Goal: Task Accomplishment & Management: Complete application form

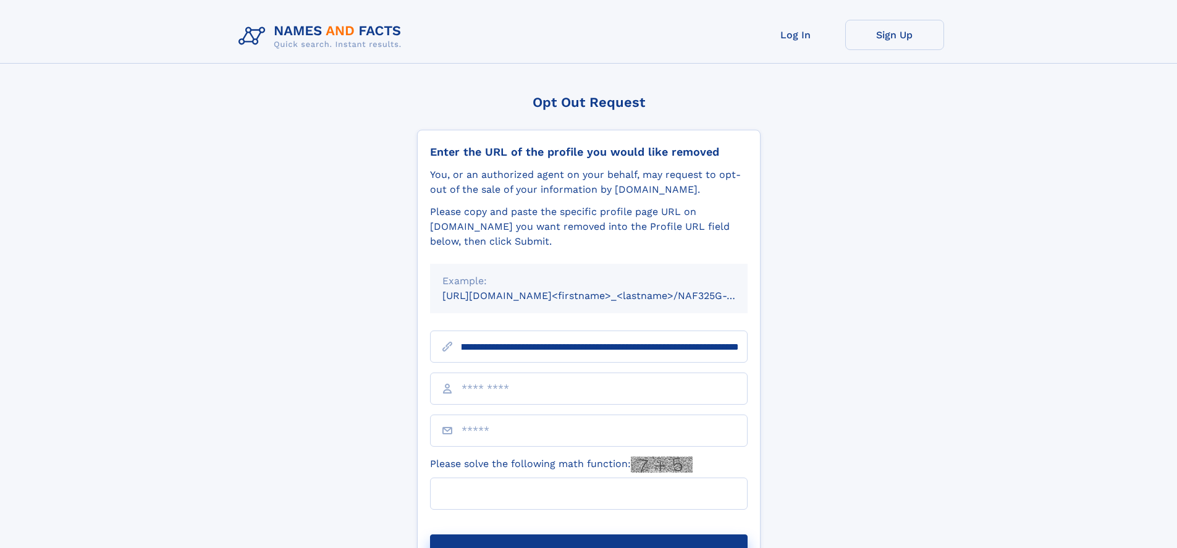
scroll to position [0, 154]
type input "**********"
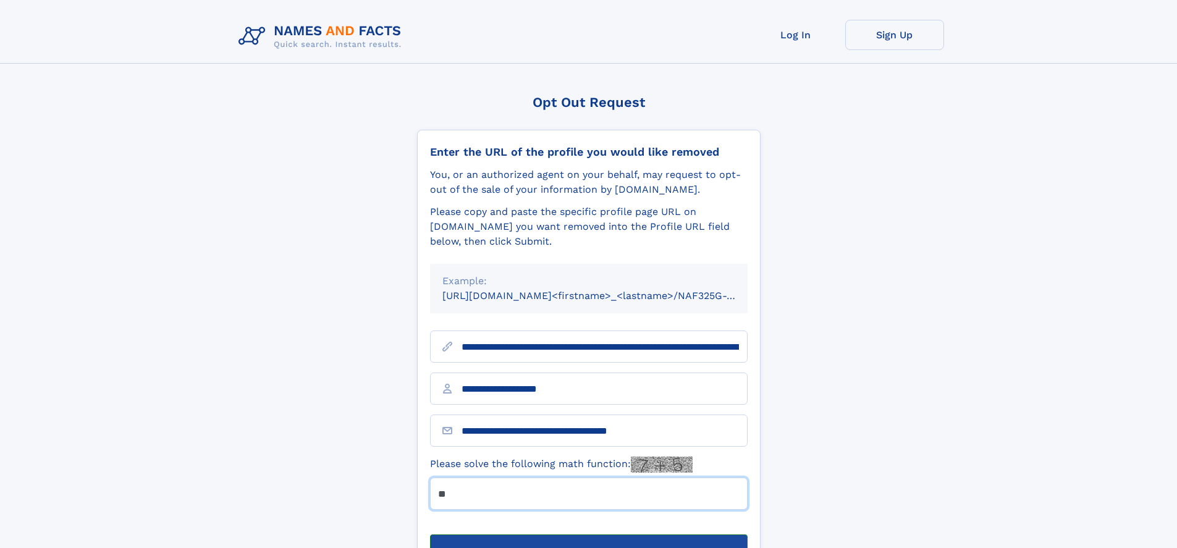
type input "**"
click at [588, 534] on button "Submit Opt Out Request" at bounding box center [588, 554] width 317 height 40
